Goal: Obtain resource: Download file/media

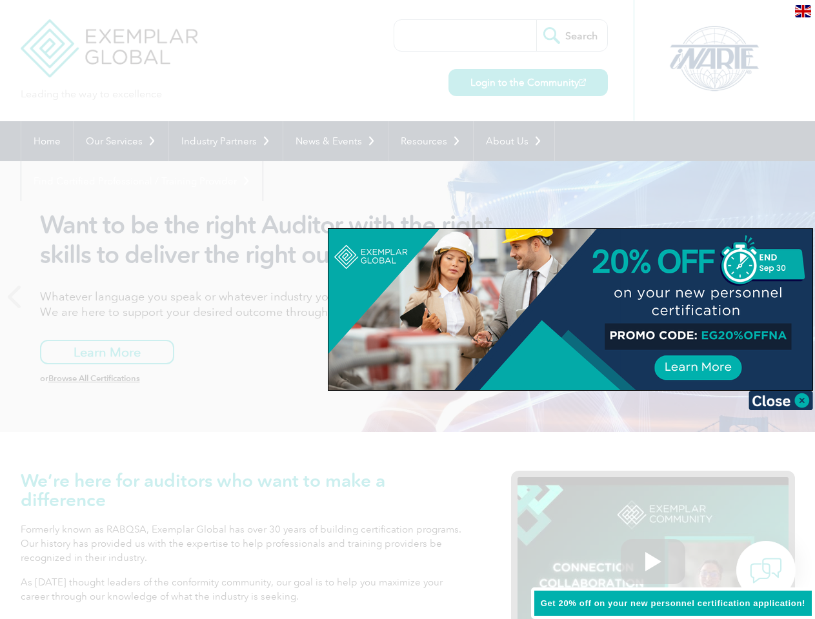
click at [407, 310] on div at bounding box center [570, 309] width 484 height 161
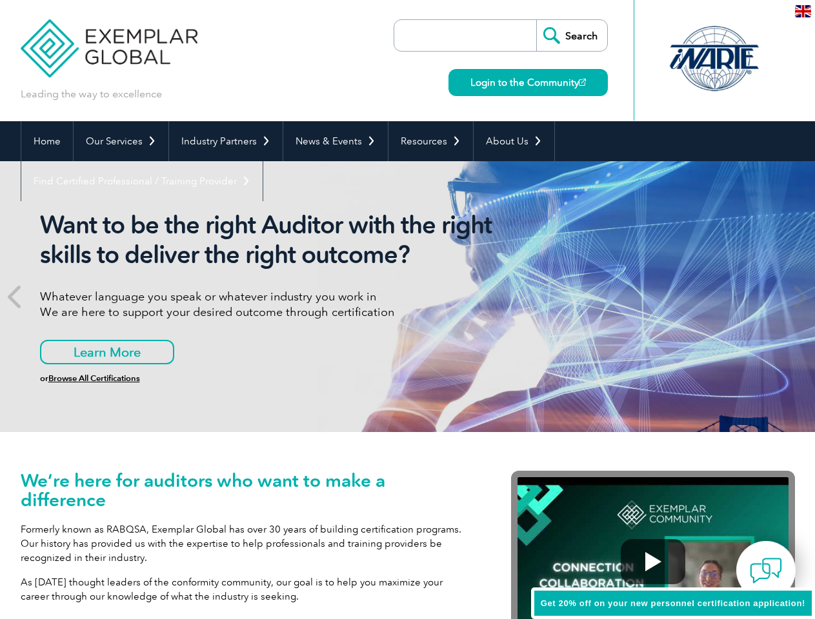
click at [803, 10] on img at bounding box center [803, 11] width 16 height 12
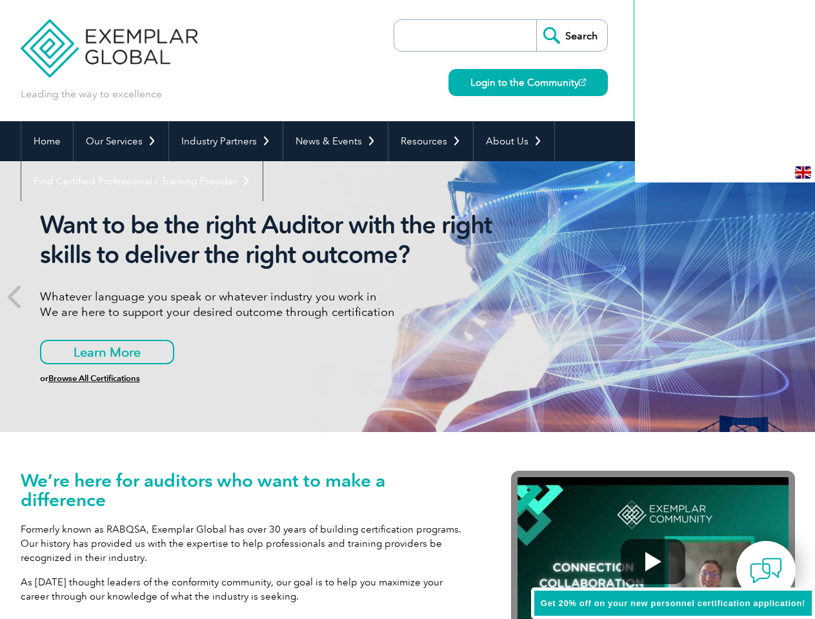
click at [673, 604] on span "Get 20% off on your new personnel certification application!" at bounding box center [673, 604] width 265 height 10
click at [781, 401] on div "Want to be the right Auditor with the right skills to deliver the right outcome…" at bounding box center [408, 296] width 774 height 271
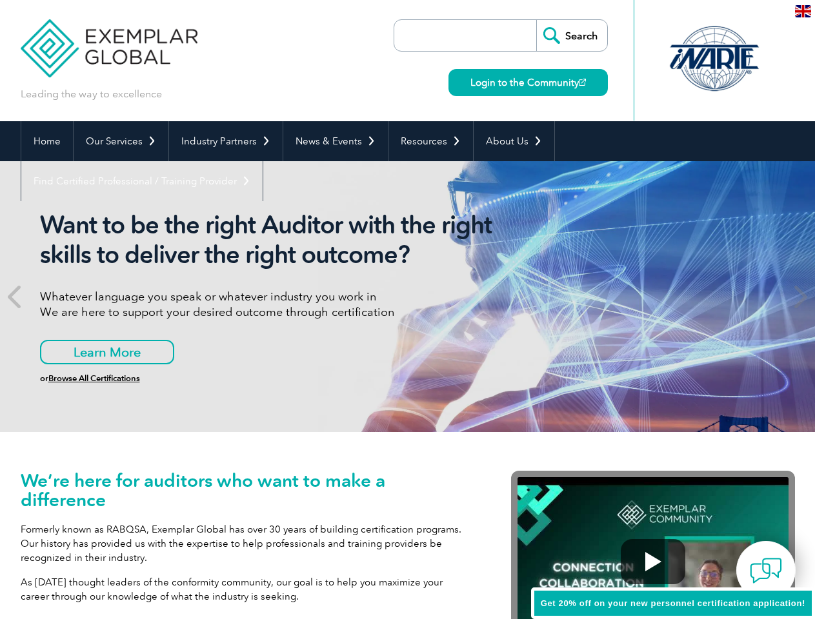
click at [570, 310] on div "Want to be the right Auditor with the right skills to deliver the right outcome…" at bounding box center [408, 296] width 774 height 271
